Goal: Transaction & Acquisition: Purchase product/service

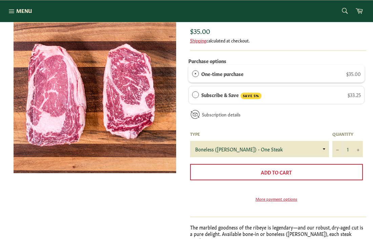
scroll to position [93, 0]
click at [320, 148] on select "Boneless (Delmonico) - One Steak Bone-In - One Steak" at bounding box center [259, 148] width 139 height 16
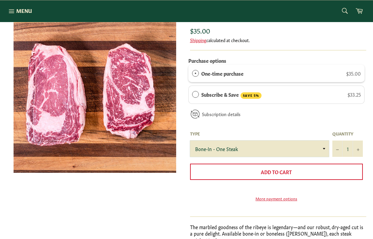
click at [294, 149] on select "Boneless (Delmonico) - One Steak Bone-In - One Steak" at bounding box center [259, 148] width 139 height 16
select select "Boneless (Delmonico) - One Steak"
click at [363, 148] on button "+" at bounding box center [358, 148] width 10 height 16
click at [361, 148] on button "+" at bounding box center [358, 148] width 10 height 16
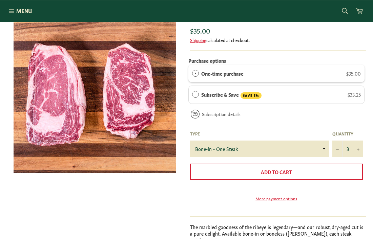
type input "4"
click at [286, 169] on span "Add to Cart" at bounding box center [276, 171] width 31 height 7
click at [362, 11] on span at bounding box center [362, 10] width 3 height 3
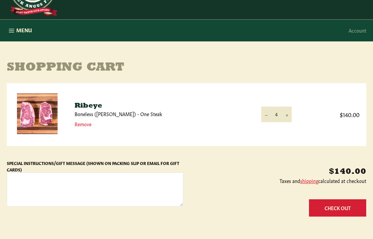
scroll to position [48, 0]
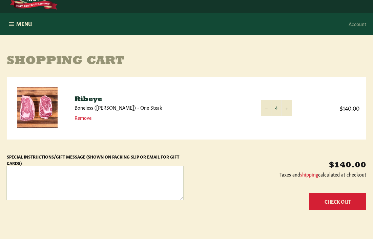
click at [126, 176] on textarea "Special Instructions/Gift Message (Shown on Packing Slip or Email for Gift Card…" at bounding box center [95, 183] width 177 height 34
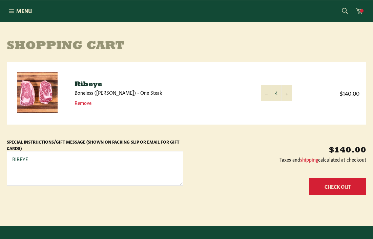
scroll to position [58, 0]
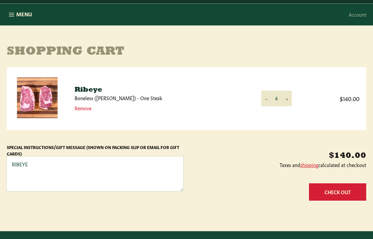
type textarea "RIBEYE"
click at [319, 191] on button "Check Out" at bounding box center [337, 191] width 57 height 17
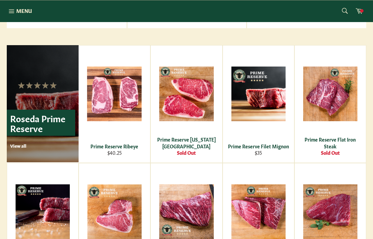
scroll to position [404, 0]
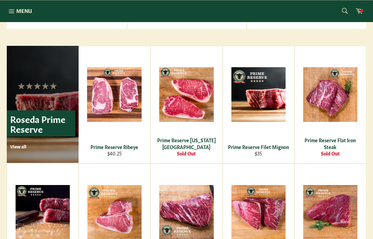
click at [124, 105] on span "View" at bounding box center [114, 105] width 43 height 17
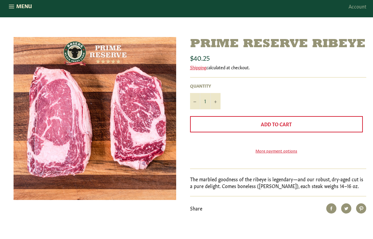
scroll to position [66, 0]
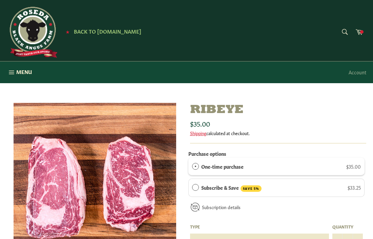
click at [293, 118] on div "Ribeye Sale Regular price $35.00 Shipping calculated at checkout." at bounding box center [278, 119] width 177 height 33
click at [24, 73] on span "Menu" at bounding box center [24, 71] width 16 height 7
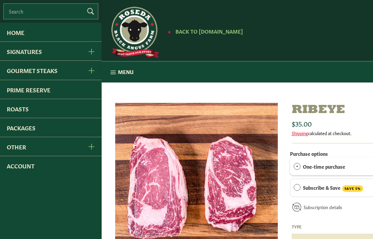
click at [65, 91] on link "Prime Reserve" at bounding box center [51, 89] width 102 height 19
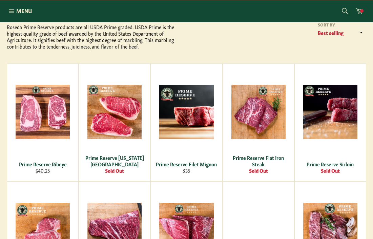
scroll to position [93, 0]
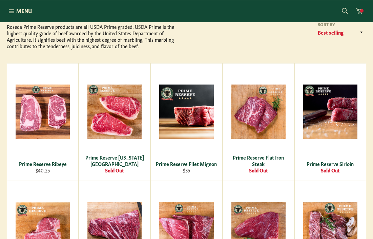
click at [201, 126] on div "View" at bounding box center [186, 121] width 71 height 117
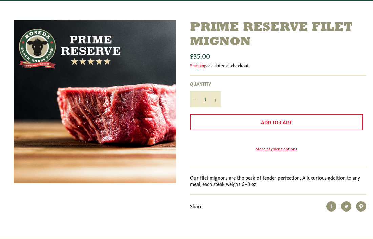
scroll to position [86, 0]
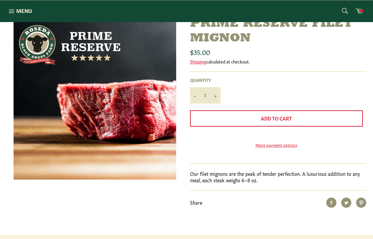
click at [216, 98] on button "+" at bounding box center [216, 95] width 10 height 16
click at [218, 96] on button "+" at bounding box center [216, 95] width 10 height 16
click at [197, 97] on button "−" at bounding box center [195, 95] width 10 height 16
type input "2"
click at [237, 120] on button "Add to Cart" at bounding box center [276, 118] width 173 height 16
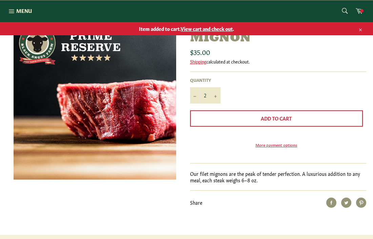
click at [24, 11] on span "Menu" at bounding box center [24, 10] width 16 height 7
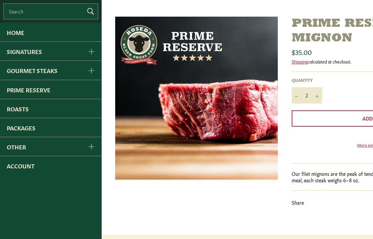
click at [70, 114] on link "Roasts" at bounding box center [51, 108] width 102 height 19
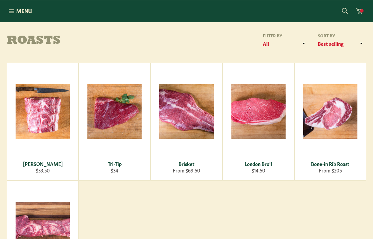
scroll to position [69, 0]
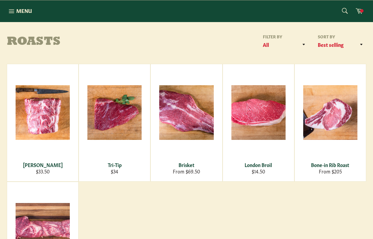
click at [184, 128] on div "View" at bounding box center [186, 122] width 71 height 117
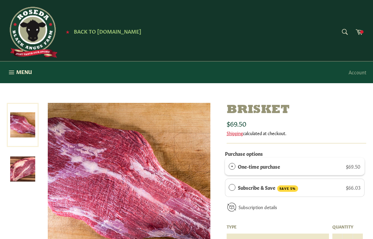
click at [23, 176] on img at bounding box center [22, 168] width 25 height 25
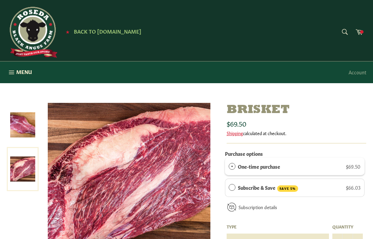
click at [26, 135] on img at bounding box center [22, 124] width 25 height 25
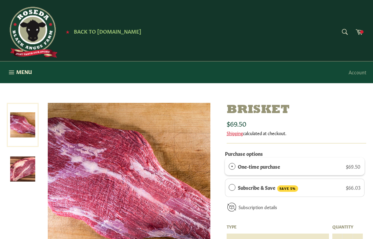
click at [28, 173] on img at bounding box center [22, 168] width 25 height 25
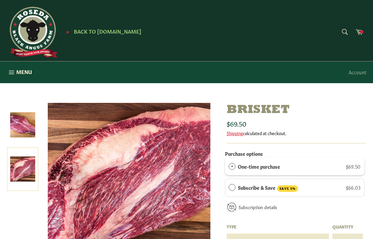
click at [22, 73] on span "Menu" at bounding box center [24, 71] width 16 height 7
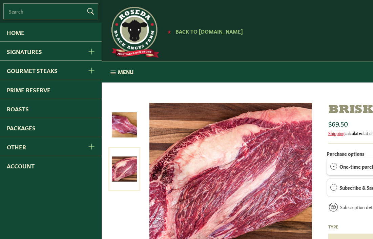
click at [46, 133] on link "Packages" at bounding box center [51, 127] width 102 height 19
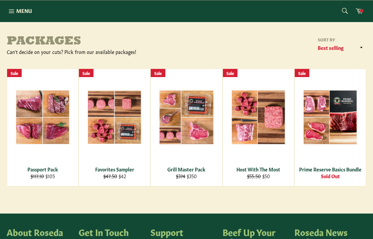
scroll to position [67, 0]
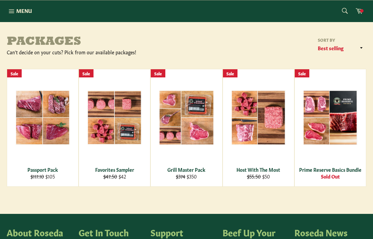
click at [251, 134] on div "View" at bounding box center [258, 127] width 71 height 117
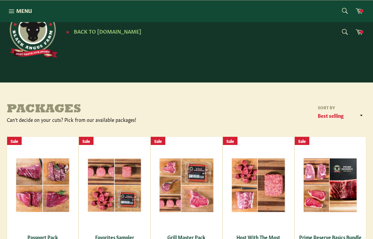
scroll to position [91, 0]
